Goal: Information Seeking & Learning: Learn about a topic

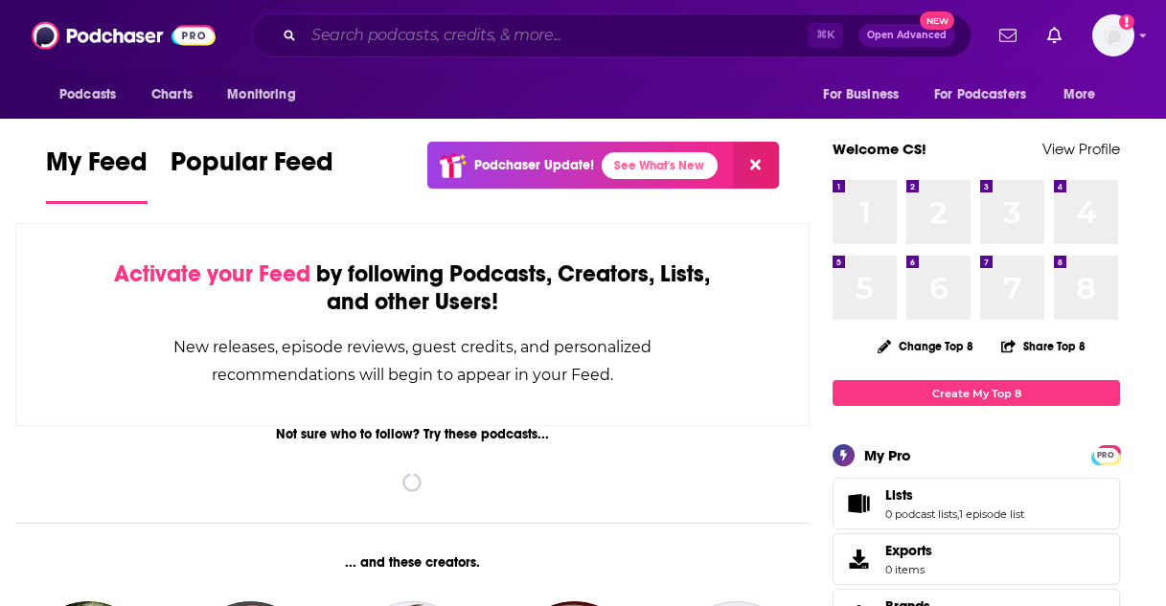
click at [623, 24] on input "Search podcasts, credits, & more..." at bounding box center [556, 35] width 504 height 31
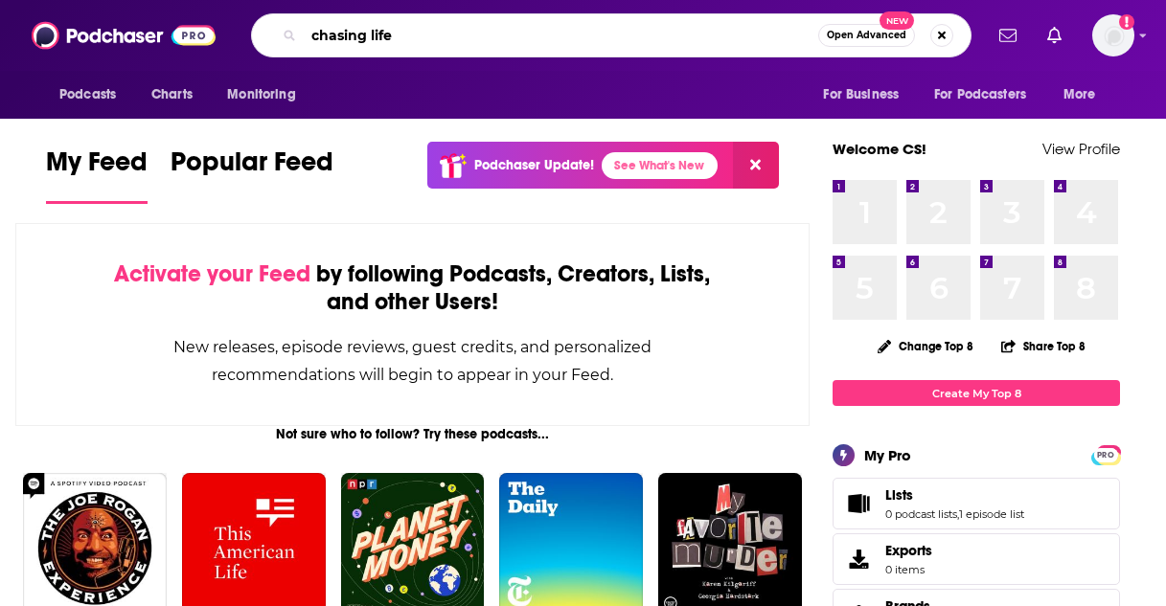
type input "chasing life"
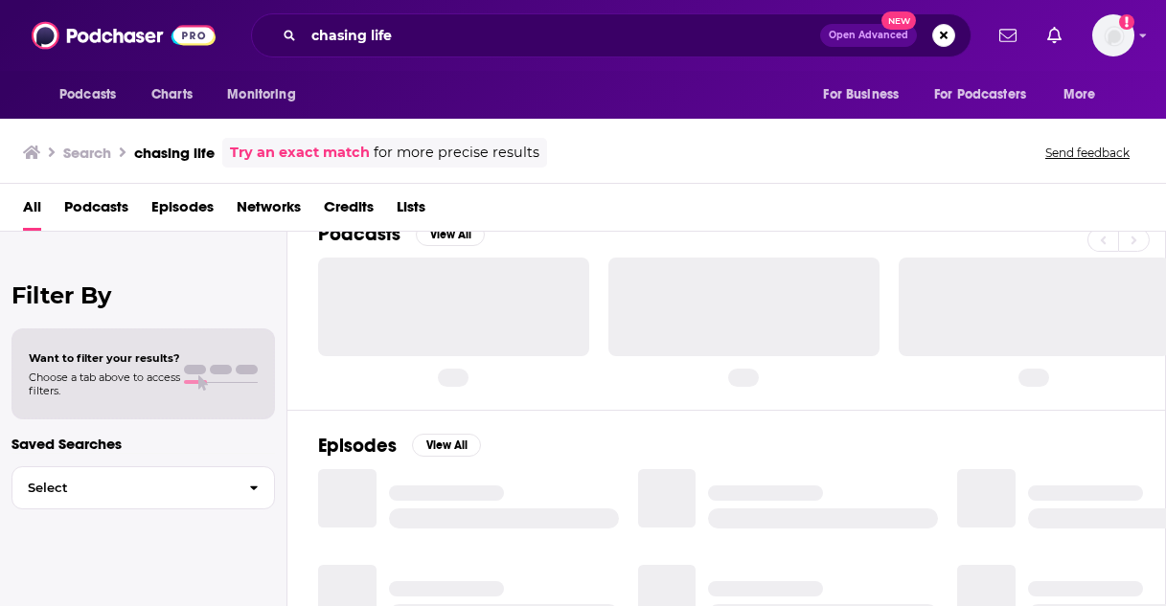
scroll to position [13, 0]
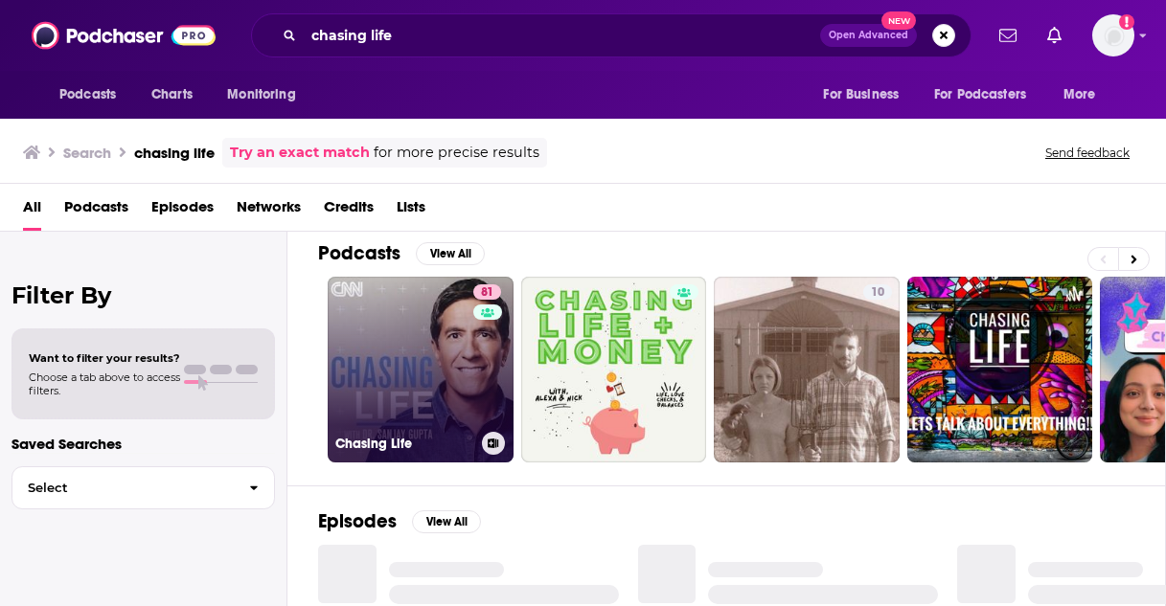
click at [418, 433] on div "Chasing Life" at bounding box center [420, 443] width 171 height 23
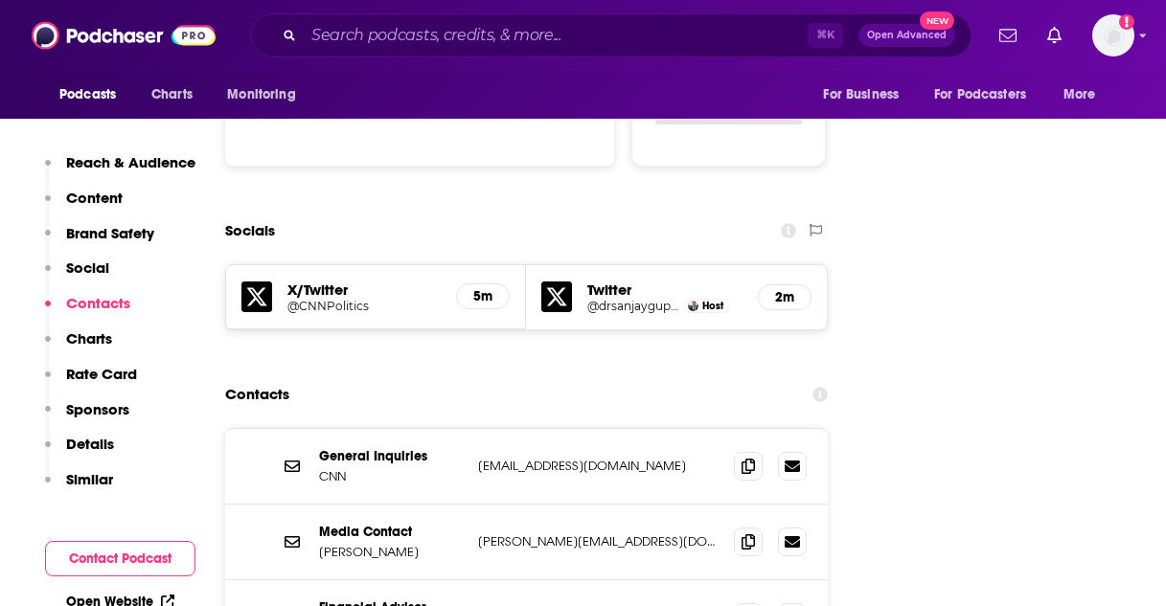
scroll to position [2057, 0]
